Goal: Information Seeking & Learning: Understand process/instructions

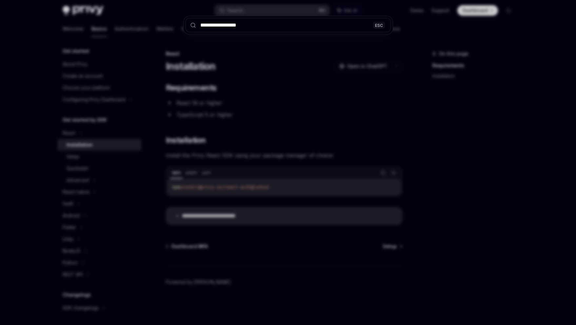
click at [273, 27] on input "**********" at bounding box center [287, 25] width 205 height 14
type input "**********"
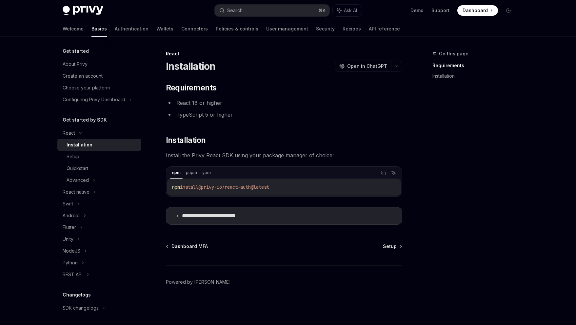
type textarea "*"
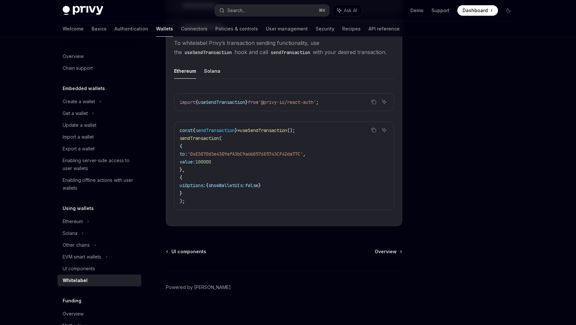
scroll to position [393, 0]
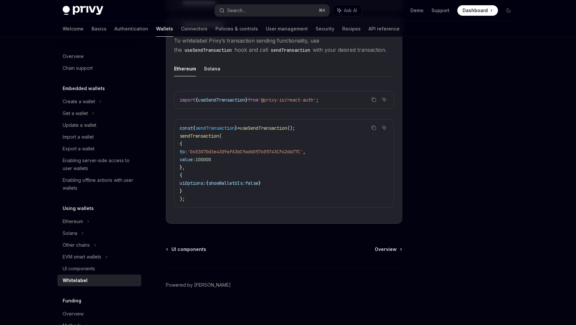
click at [287, 127] on span "useSendTransaction" at bounding box center [263, 128] width 47 height 6
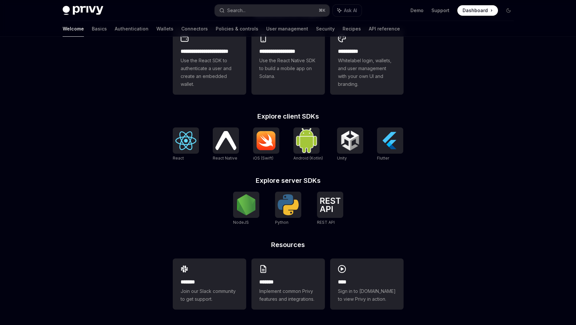
scroll to position [172, 0]
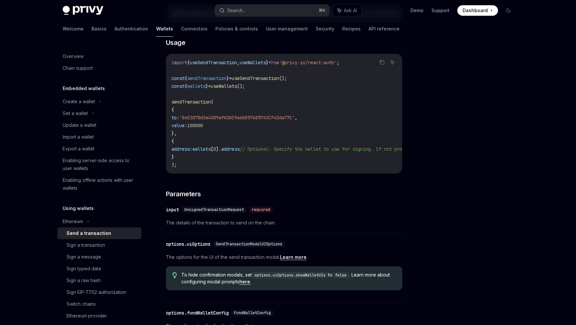
scroll to position [124, 0]
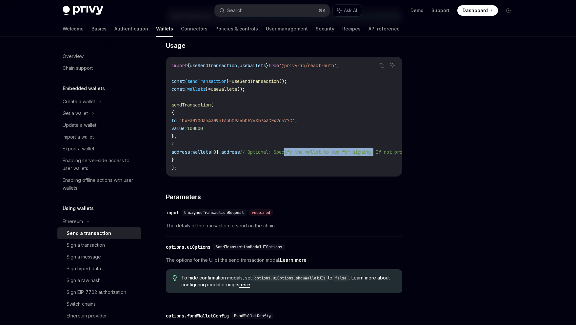
drag, startPoint x: 398, startPoint y: 158, endPoint x: 303, endPoint y: 156, distance: 94.7
click at [303, 156] on code "import { useSendTransaction , useWallets } from '@privy-io/react-auth' ; const …" at bounding box center [342, 117] width 343 height 110
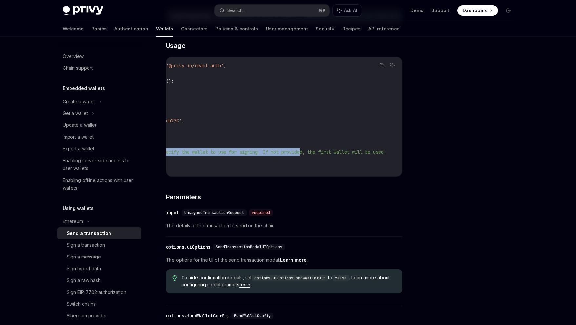
drag, startPoint x: 265, startPoint y: 156, endPoint x: 320, endPoint y: 154, distance: 54.8
click at [320, 154] on span "// Optional: Specify the wallet to use for signing. If not provided, the first …" at bounding box center [255, 152] width 259 height 6
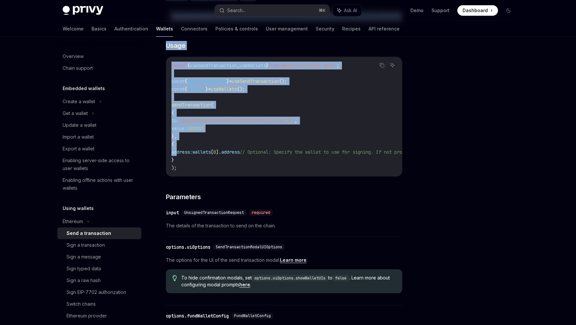
scroll to position [0, 146]
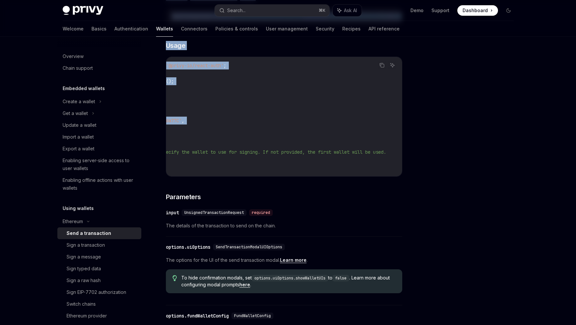
drag, startPoint x: 177, startPoint y: 154, endPoint x: 391, endPoint y: 153, distance: 213.3
click at [391, 153] on code "import { useSendTransaction , useWallets } from '@privy-io/react-auth' ; const …" at bounding box center [229, 117] width 343 height 110
copy span "address: wallets [ 0 ]. address // Optional: Specify the wallet to use for sign…"
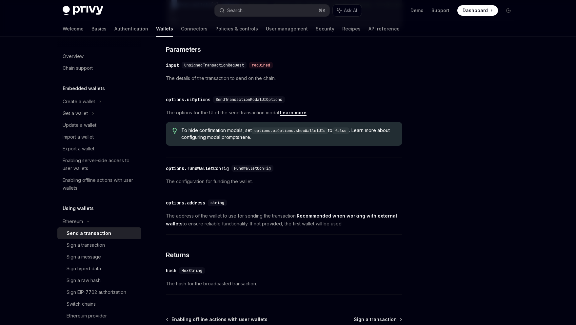
scroll to position [346, 0]
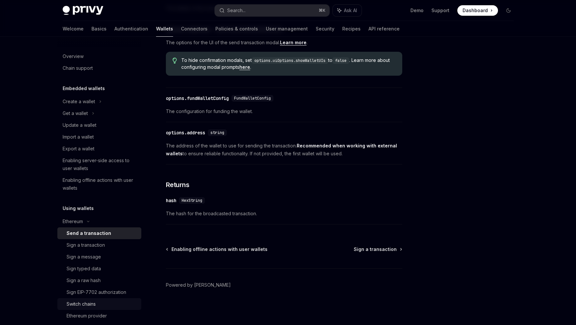
click at [105, 303] on div "Switch chains" at bounding box center [102, 304] width 71 height 8
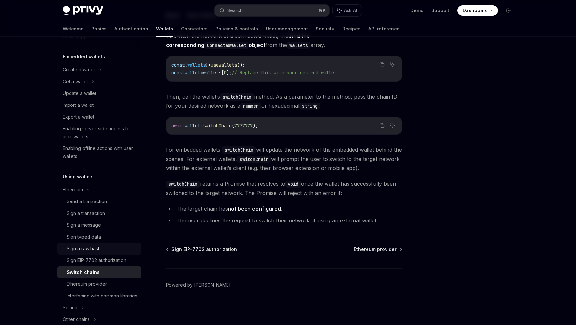
scroll to position [36, 0]
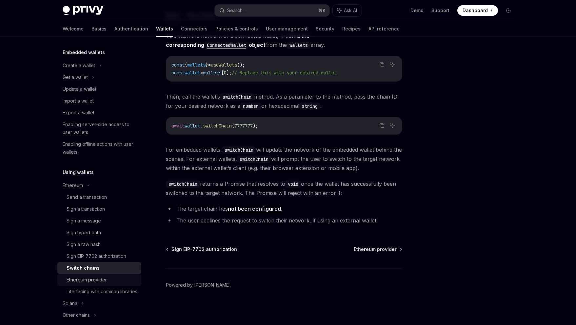
click at [103, 280] on div "Ethereum provider" at bounding box center [87, 280] width 40 height 8
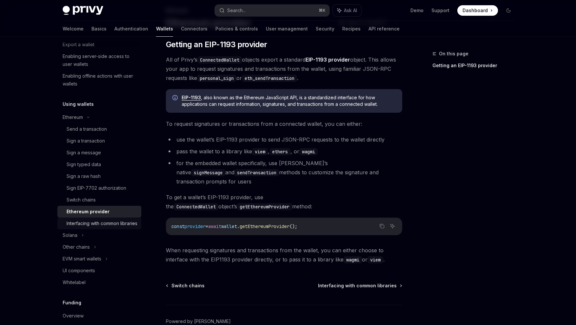
scroll to position [136, 0]
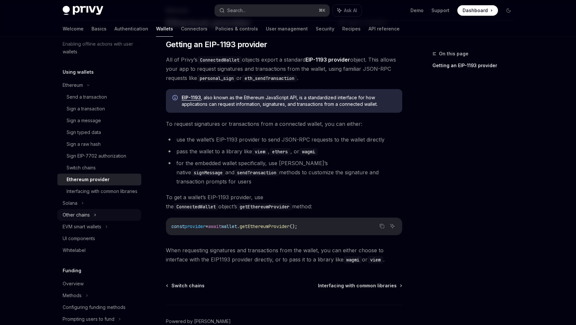
click at [105, 221] on div "Other chains" at bounding box center [99, 215] width 84 height 12
click at [101, 231] on div "Raw sign" at bounding box center [102, 227] width 71 height 8
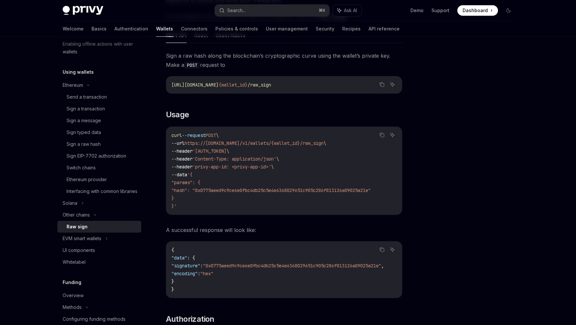
scroll to position [154, 0]
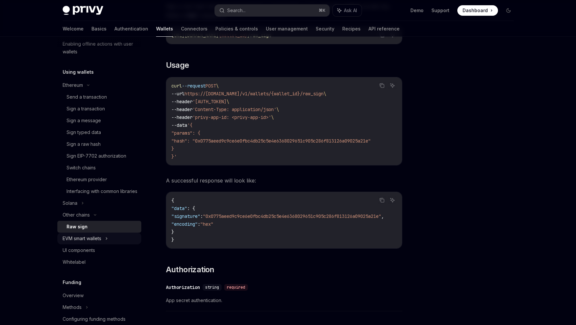
click at [111, 243] on div "EVM smart wallets" at bounding box center [99, 239] width 84 height 12
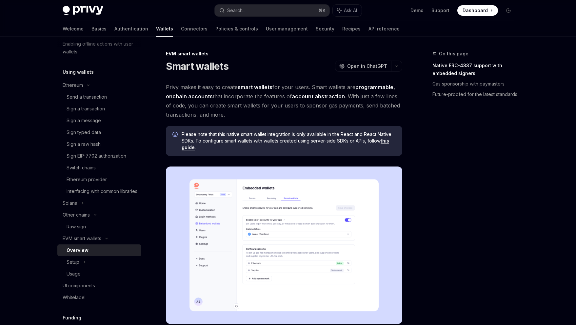
click at [108, 254] on link "Overview" at bounding box center [99, 250] width 84 height 12
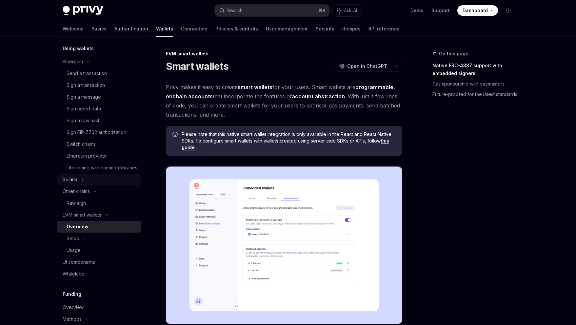
scroll to position [147, 0]
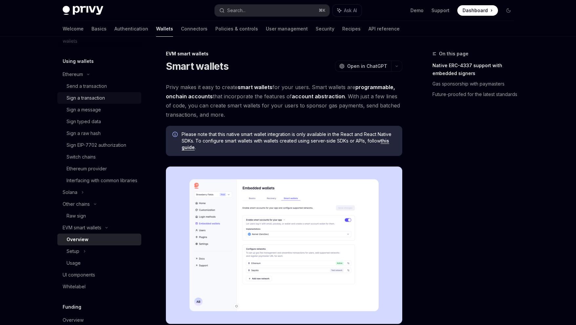
click at [118, 99] on div "Sign a transaction" at bounding box center [102, 98] width 71 height 8
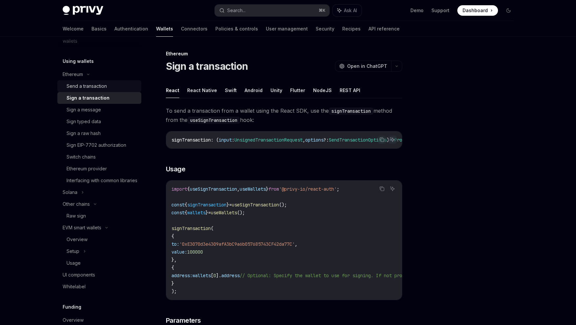
click at [120, 87] on div "Send a transaction" at bounding box center [102, 86] width 71 height 8
click at [115, 95] on div "Sign a transaction" at bounding box center [102, 98] width 71 height 8
click at [120, 87] on div "Send a transaction" at bounding box center [102, 86] width 71 height 8
click at [119, 94] on div "Sign a transaction" at bounding box center [102, 98] width 71 height 8
click at [124, 84] on div "Send a transaction" at bounding box center [102, 86] width 71 height 8
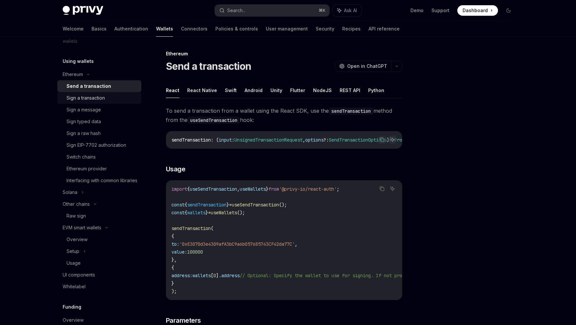
click at [121, 93] on link "Sign a transaction" at bounding box center [99, 98] width 84 height 12
click at [123, 86] on div "Send a transaction" at bounding box center [102, 86] width 71 height 8
type textarea "*"
